Goal: Task Accomplishment & Management: Complete application form

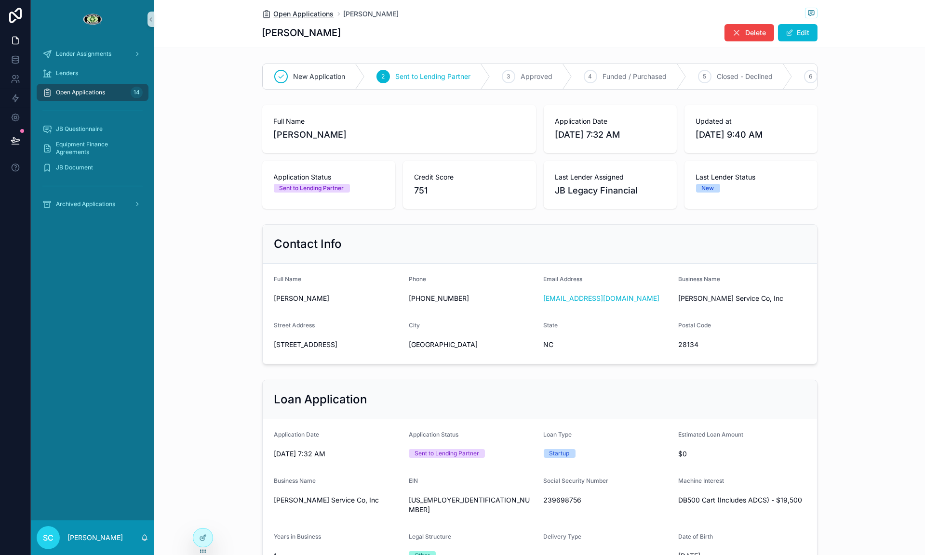
click at [290, 9] on span "Open Applications" at bounding box center [304, 14] width 60 height 10
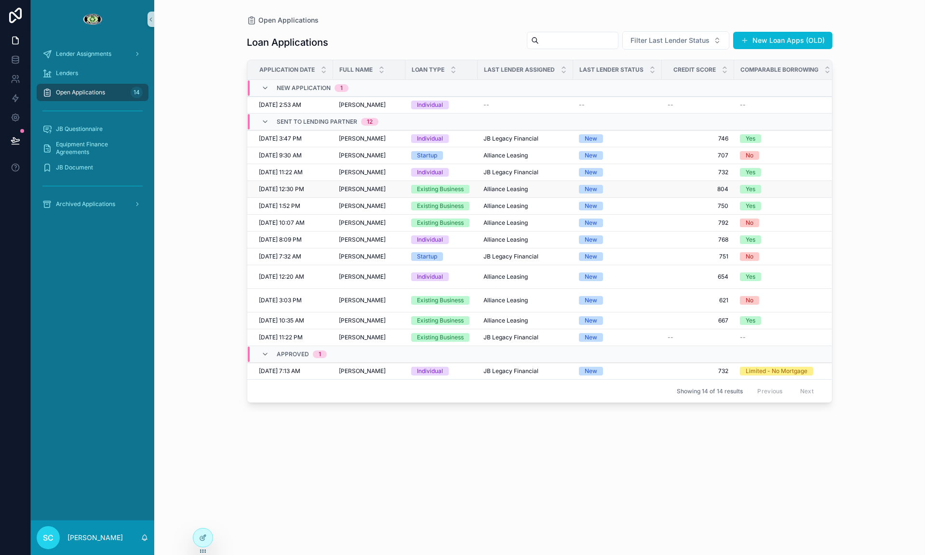
click at [390, 189] on td "[PERSON_NAME] [PERSON_NAME]" at bounding box center [369, 189] width 72 height 17
click at [390, 193] on div "[PERSON_NAME] [PERSON_NAME]" at bounding box center [369, 189] width 61 height 8
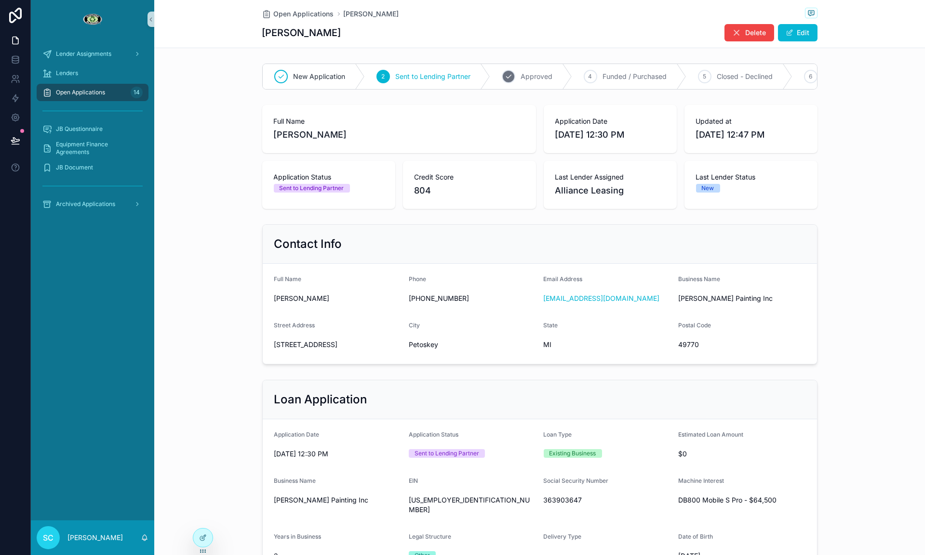
click at [512, 71] on div "3" at bounding box center [508, 76] width 13 height 13
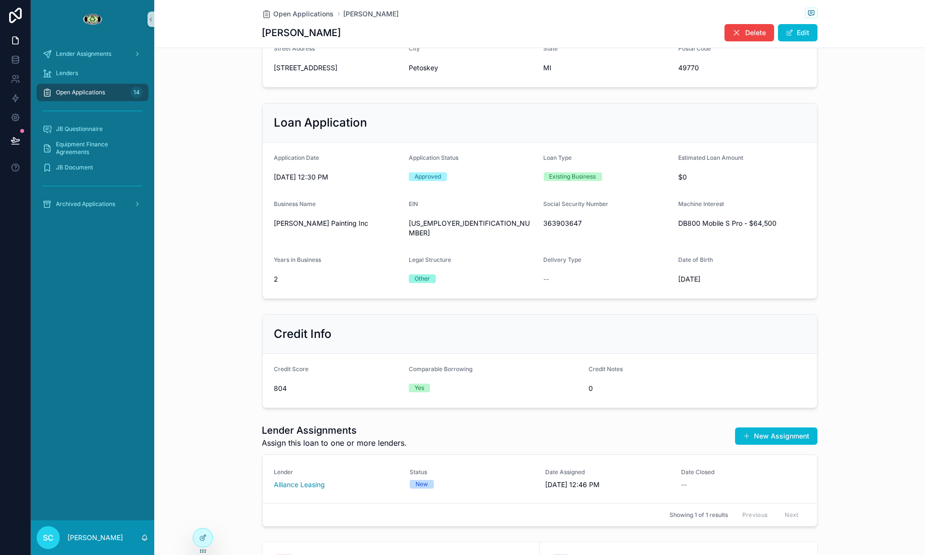
scroll to position [378, 0]
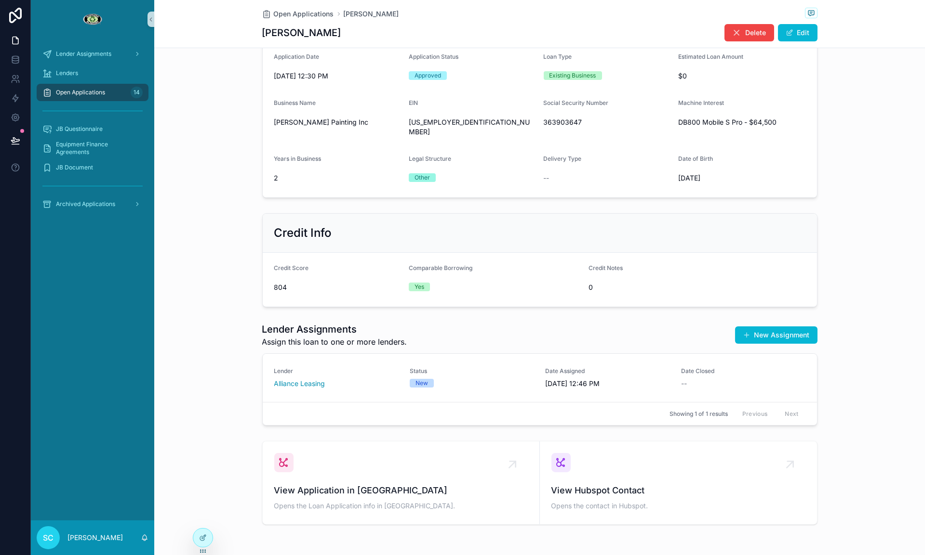
click at [478, 379] on div "New" at bounding box center [472, 383] width 124 height 9
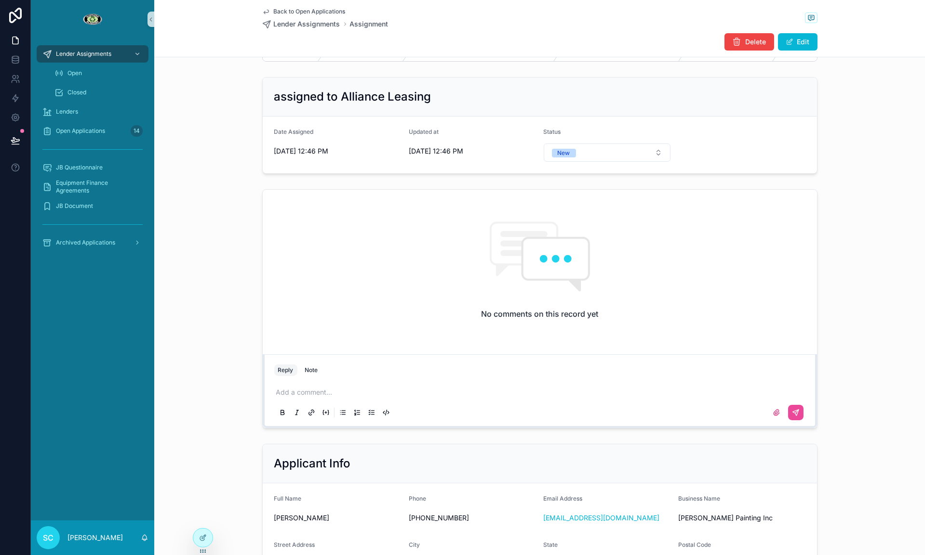
scroll to position [38, 0]
click at [575, 150] on span "New" at bounding box center [564, 152] width 24 height 9
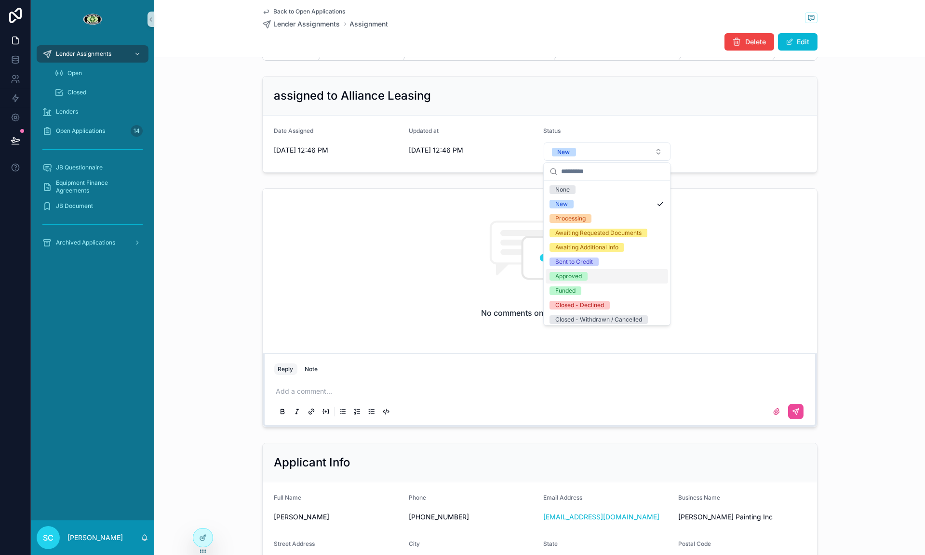
click at [577, 272] on div "Approved" at bounding box center [568, 276] width 26 height 9
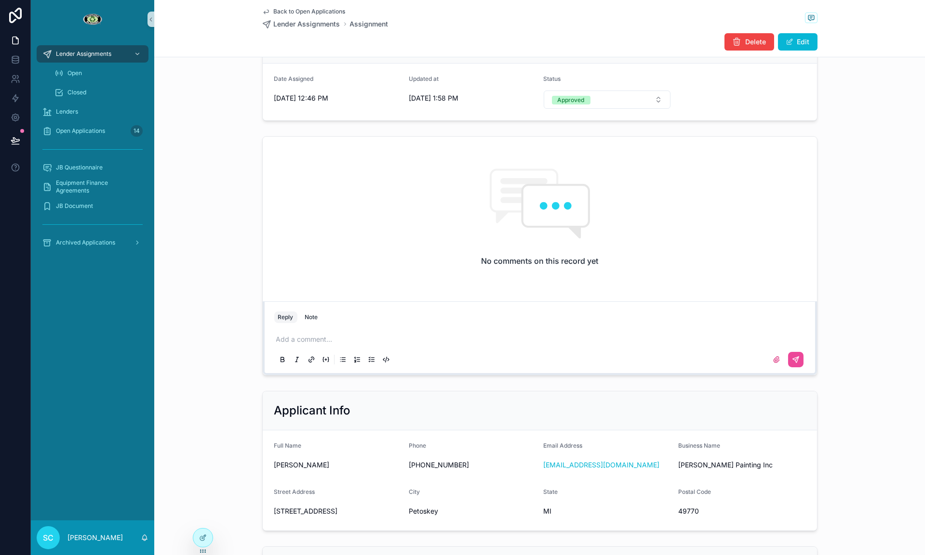
scroll to position [143, 0]
